Goal: Task Accomplishment & Management: Use online tool/utility

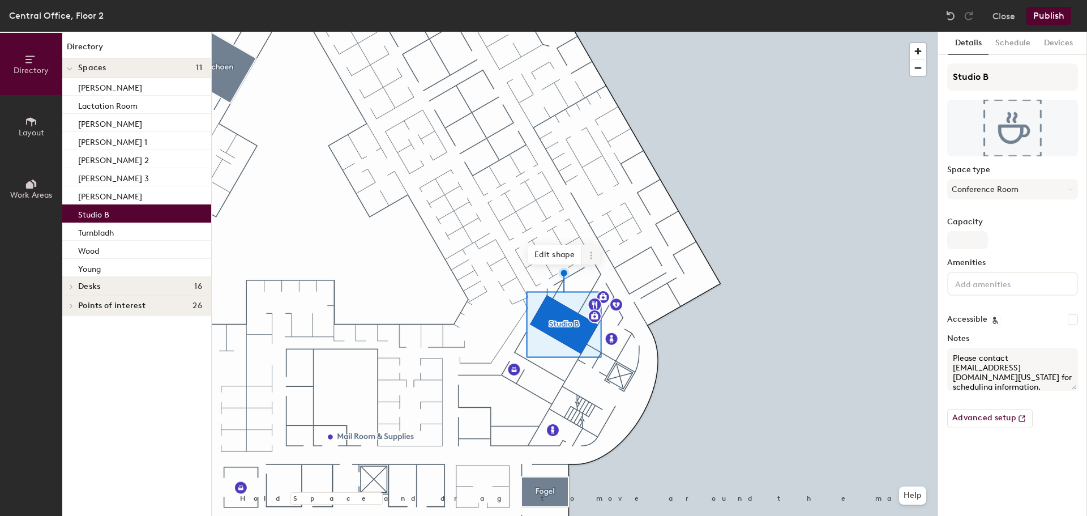
click at [587, 246] on span at bounding box center [591, 254] width 18 height 19
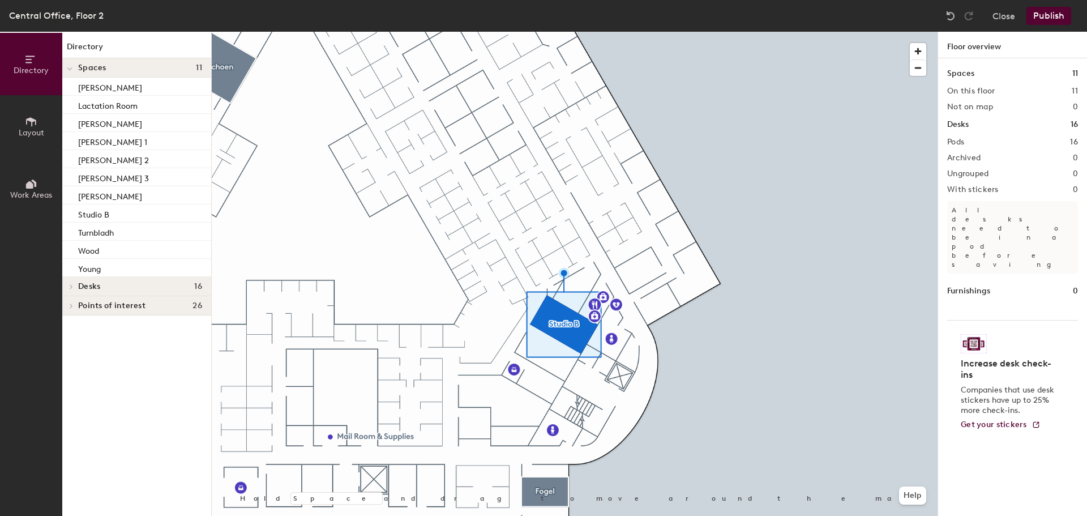
click at [576, 32] on div at bounding box center [575, 32] width 726 height 0
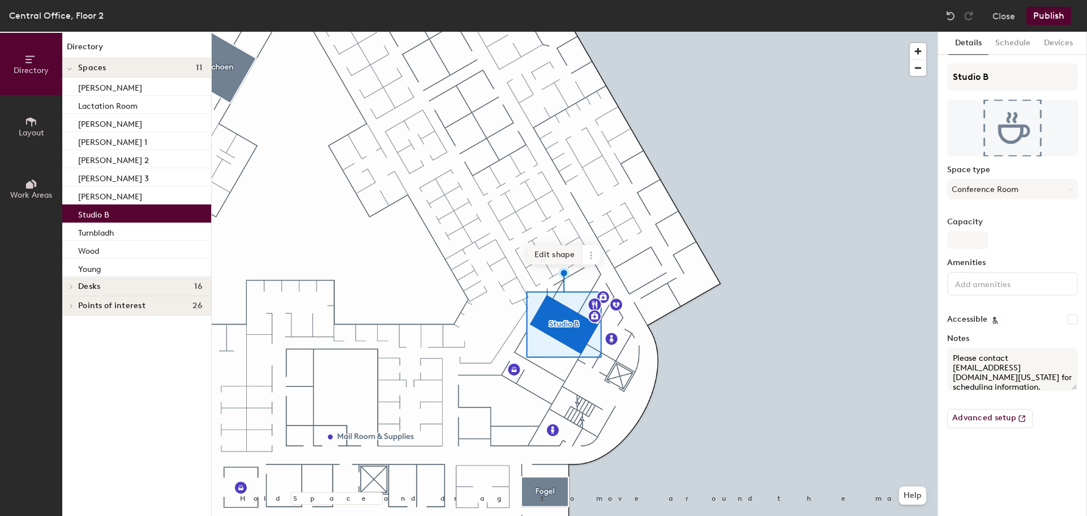
click at [572, 255] on span "Edit shape" at bounding box center [555, 254] width 54 height 19
click at [589, 277] on span "Done" at bounding box center [585, 273] width 33 height 19
click at [569, 255] on span "Edit shape" at bounding box center [555, 254] width 54 height 19
click at [551, 272] on span "Remove" at bounding box center [547, 273] width 45 height 19
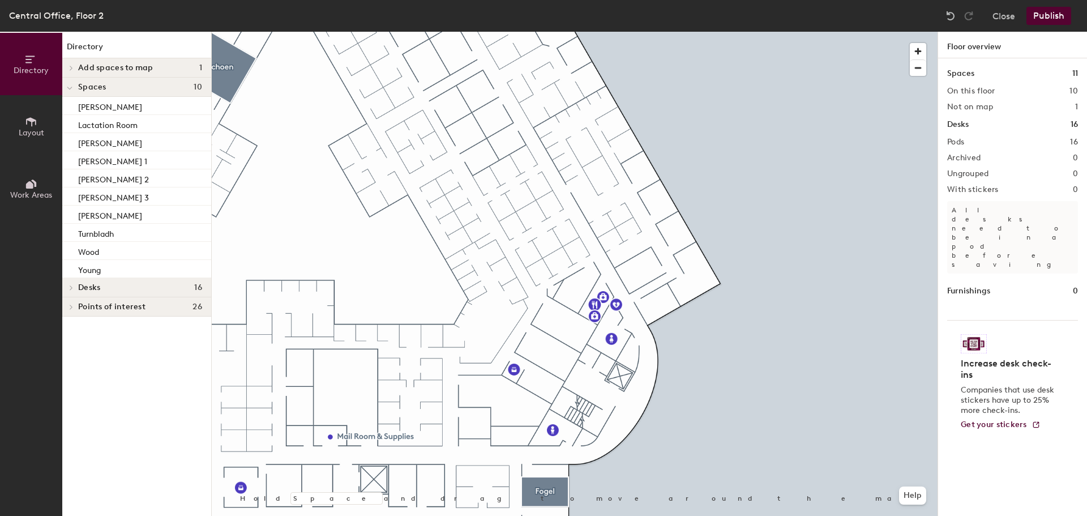
click at [38, 116] on button "Layout" at bounding box center [31, 126] width 62 height 62
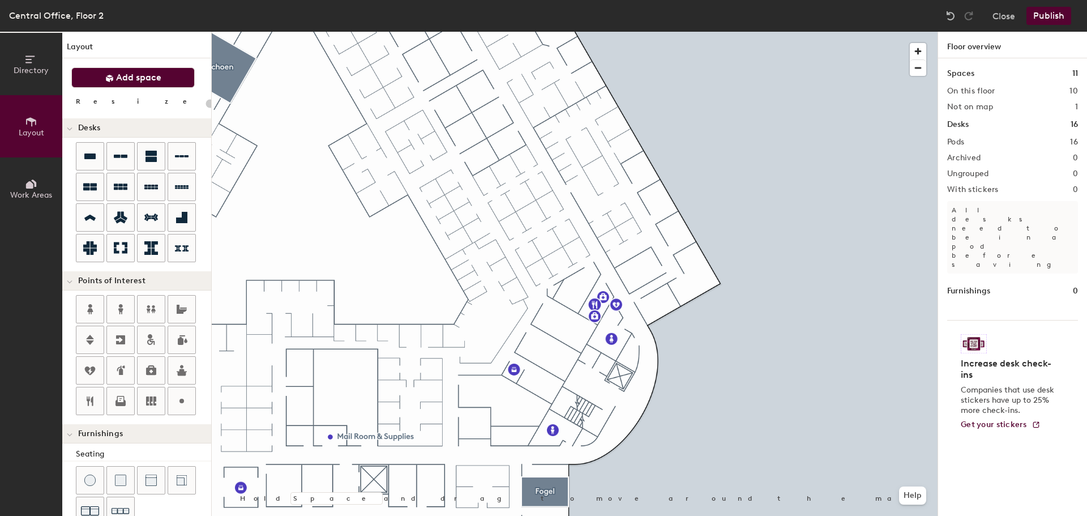
click at [117, 74] on span "Add space" at bounding box center [138, 77] width 45 height 11
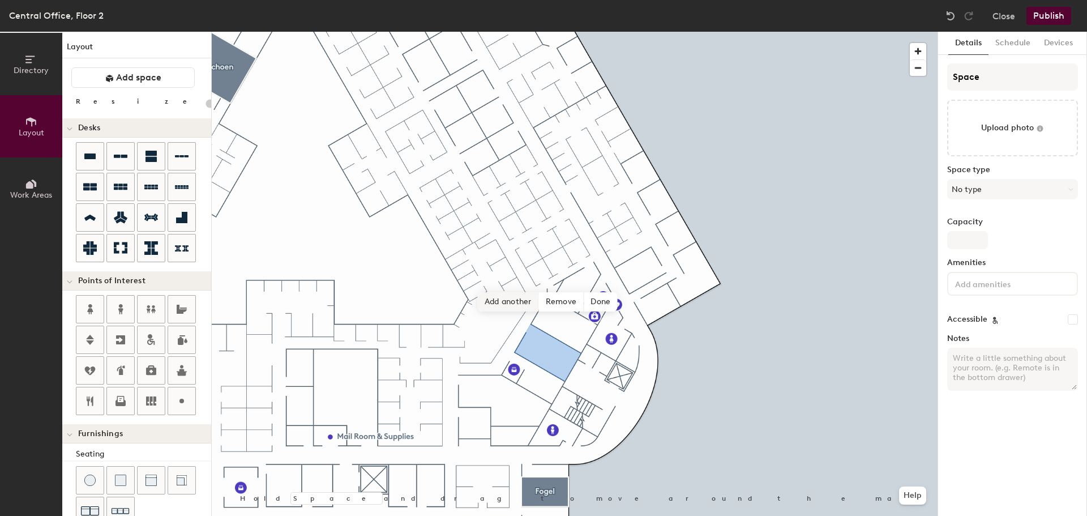
type input "20"
click at [986, 80] on input "Space" at bounding box center [1012, 76] width 131 height 27
type input "S"
type input "20"
type input "St"
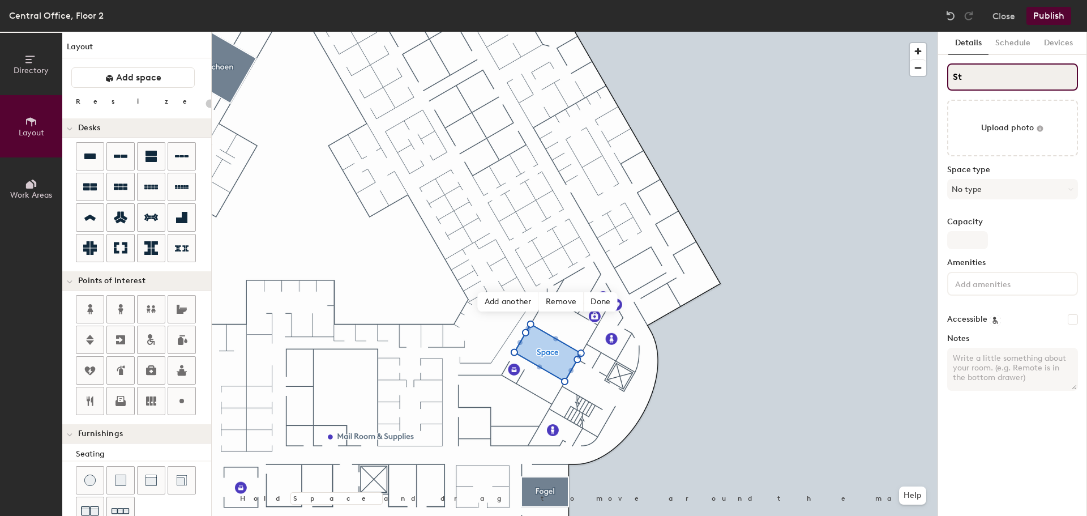
type input "20"
type input "Stu"
type input "20"
type input "Studio"
type input "20"
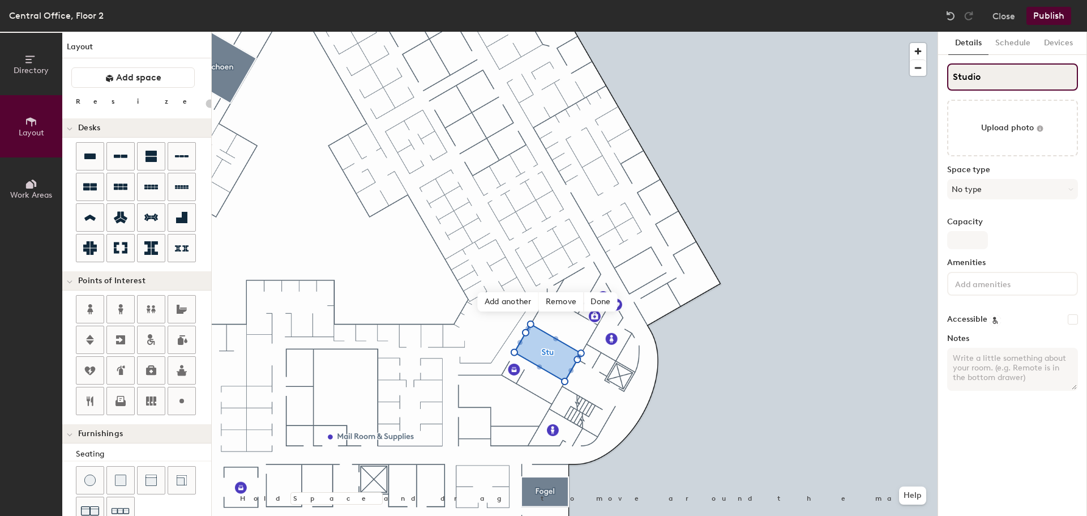
type input "Studio B"
type input "20"
type input "Studio B"
click at [999, 188] on button "No type" at bounding box center [1012, 189] width 131 height 20
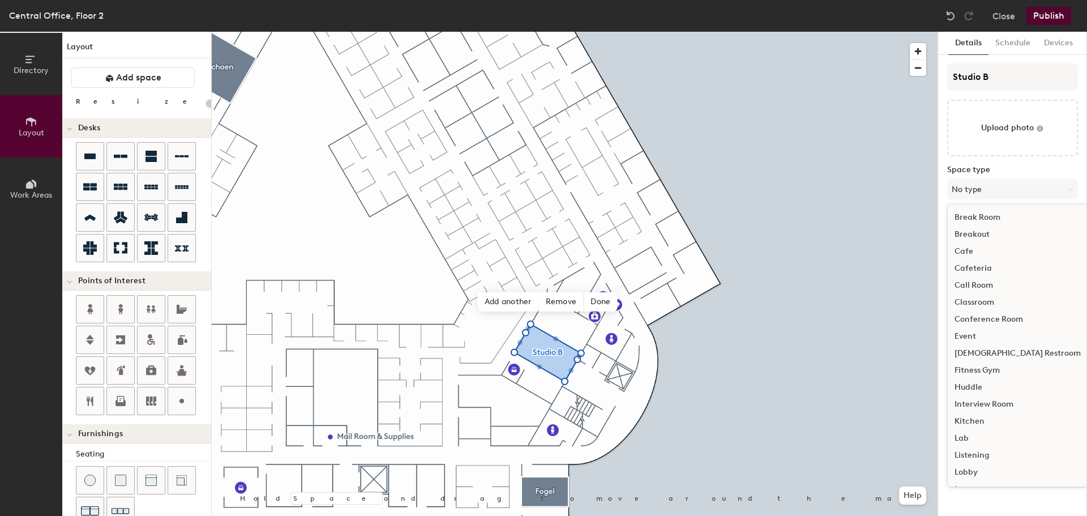
click at [989, 320] on div "Conference Room" at bounding box center [1018, 319] width 140 height 17
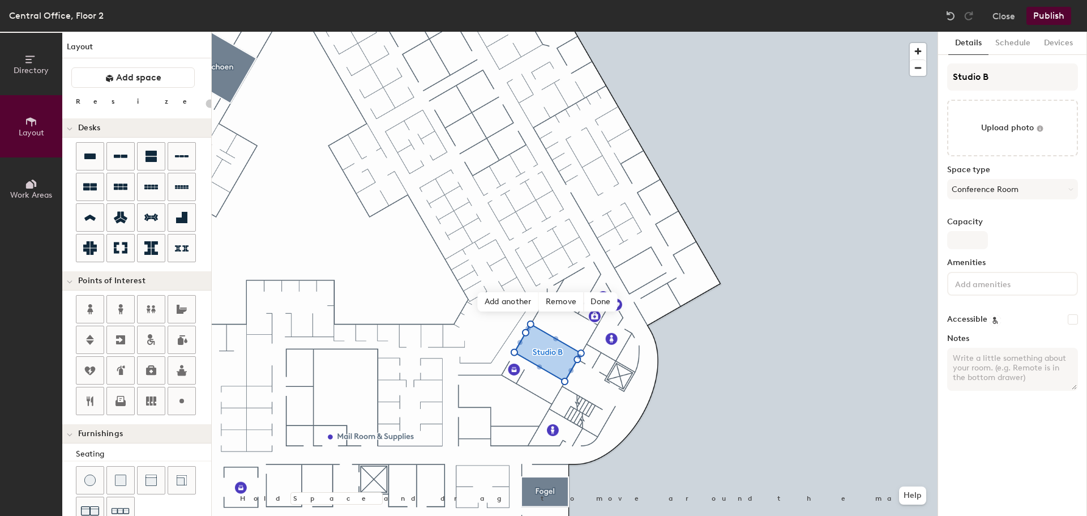
click at [1036, 19] on button "Publish" at bounding box center [1048, 16] width 45 height 18
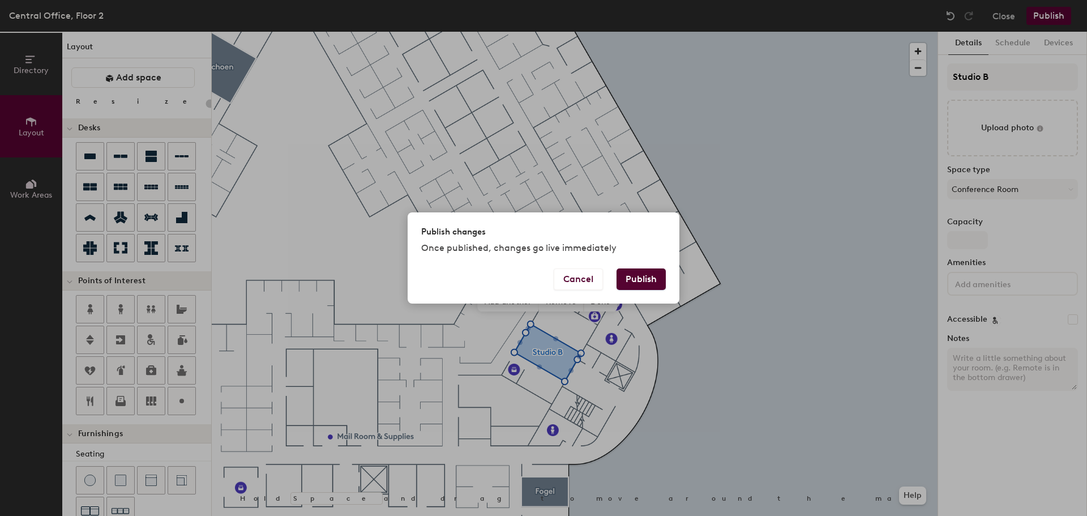
click at [651, 278] on button "Publish" at bounding box center [640, 279] width 49 height 22
type input "20"
